Goal: Navigation & Orientation: Find specific page/section

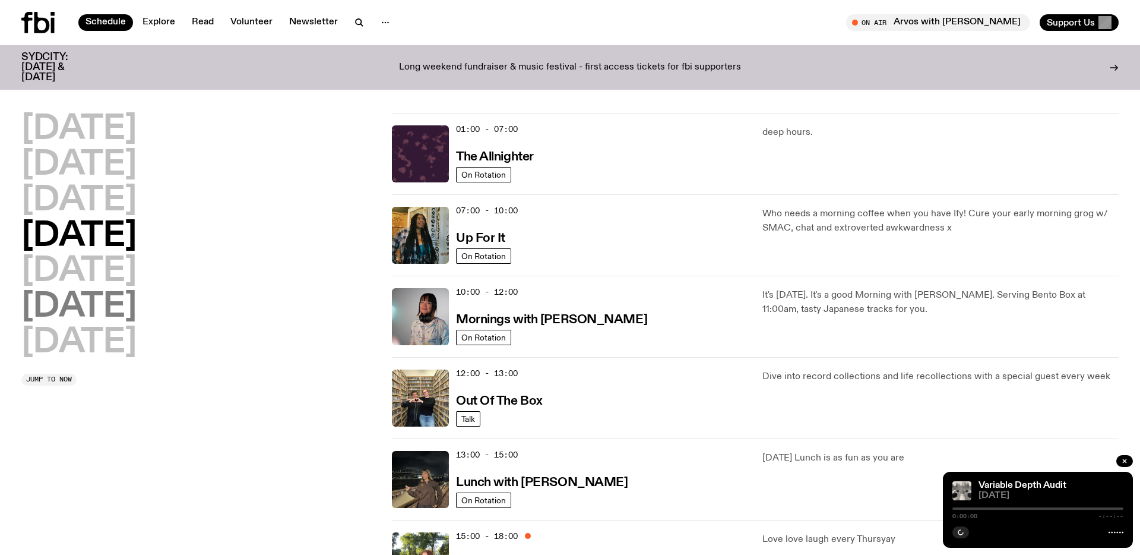
click at [107, 299] on h2 "[DATE]" at bounding box center [78, 306] width 115 height 33
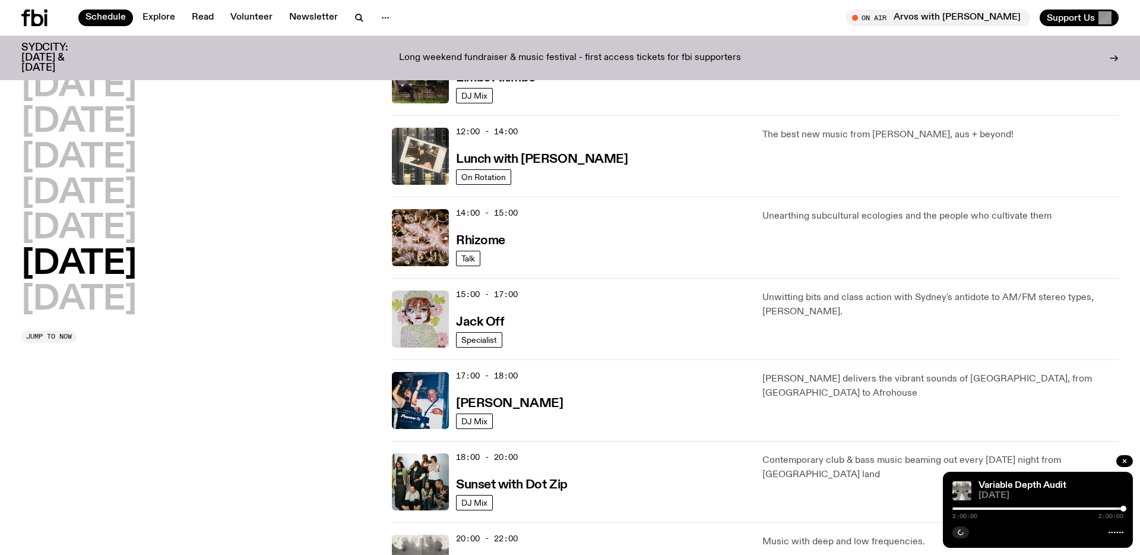
scroll to position [731, 0]
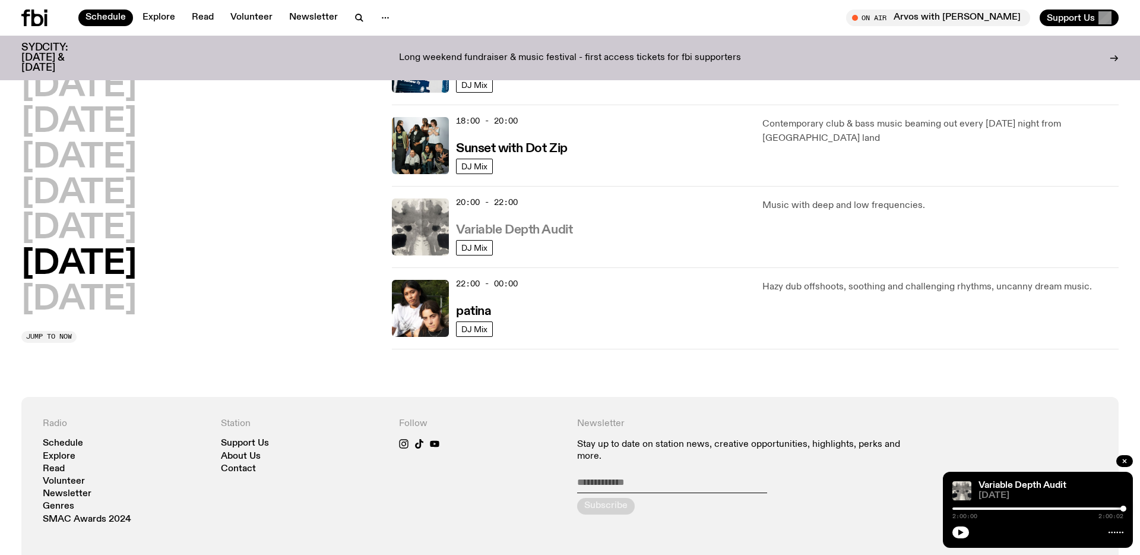
click at [513, 232] on h3 "Variable Depth Audit" at bounding box center [514, 230] width 116 height 12
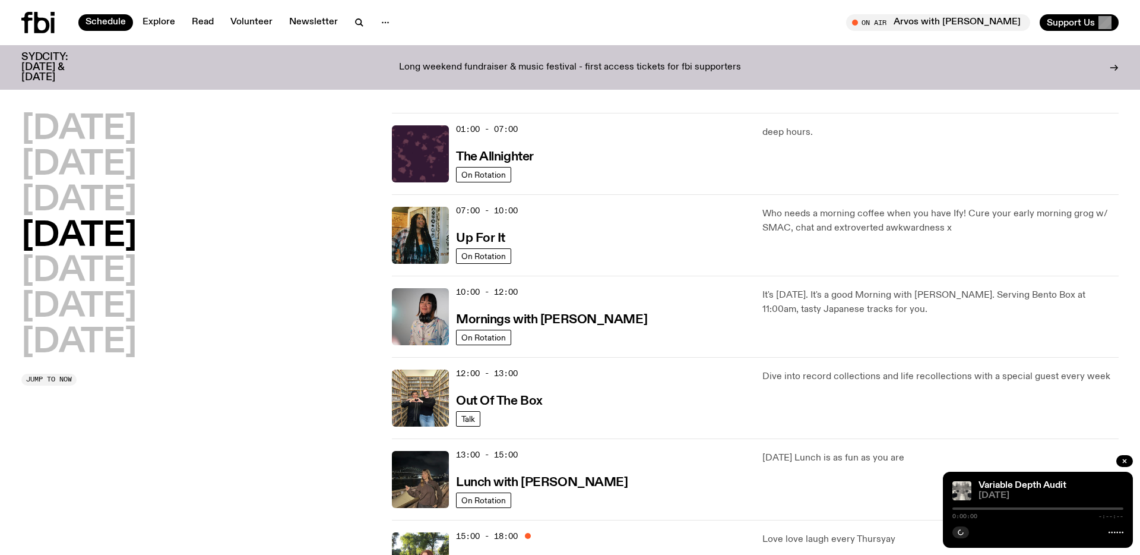
click at [172, 302] on div "[DATE] [DATE] [DATE] [DATE] [DATE] [DATE] [DATE]" at bounding box center [199, 236] width 356 height 246
click at [137, 302] on h2 "[DATE]" at bounding box center [78, 306] width 115 height 33
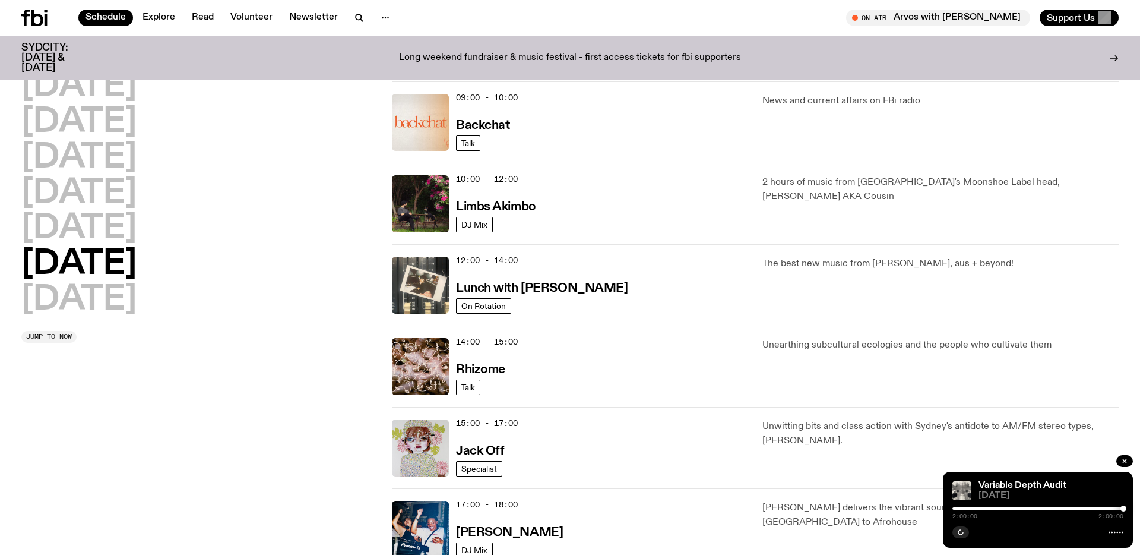
scroll to position [695, 0]
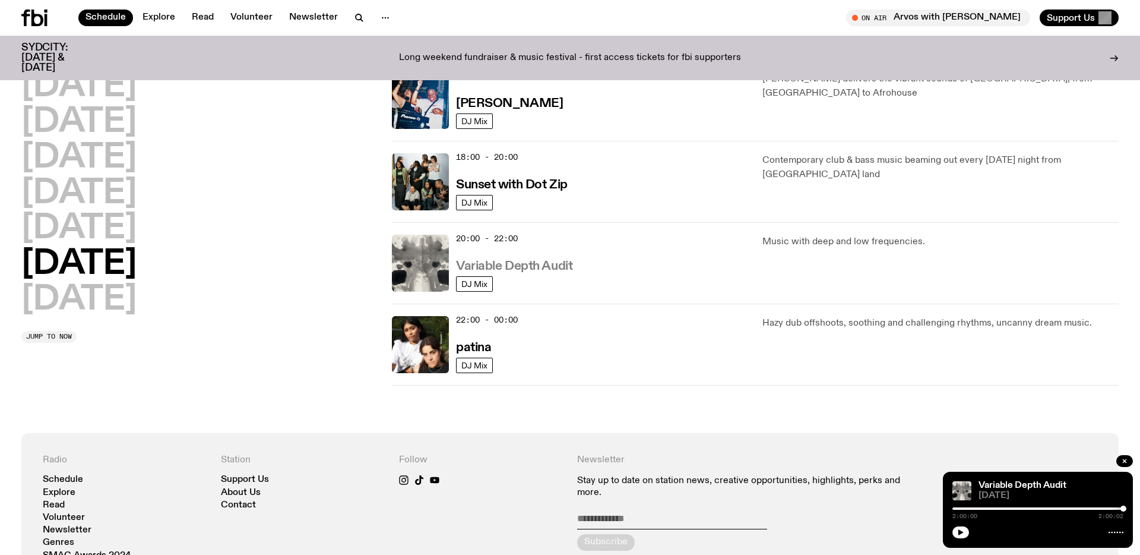
click at [500, 261] on h3 "Variable Depth Audit" at bounding box center [514, 266] width 116 height 12
